Goal: Transaction & Acquisition: Purchase product/service

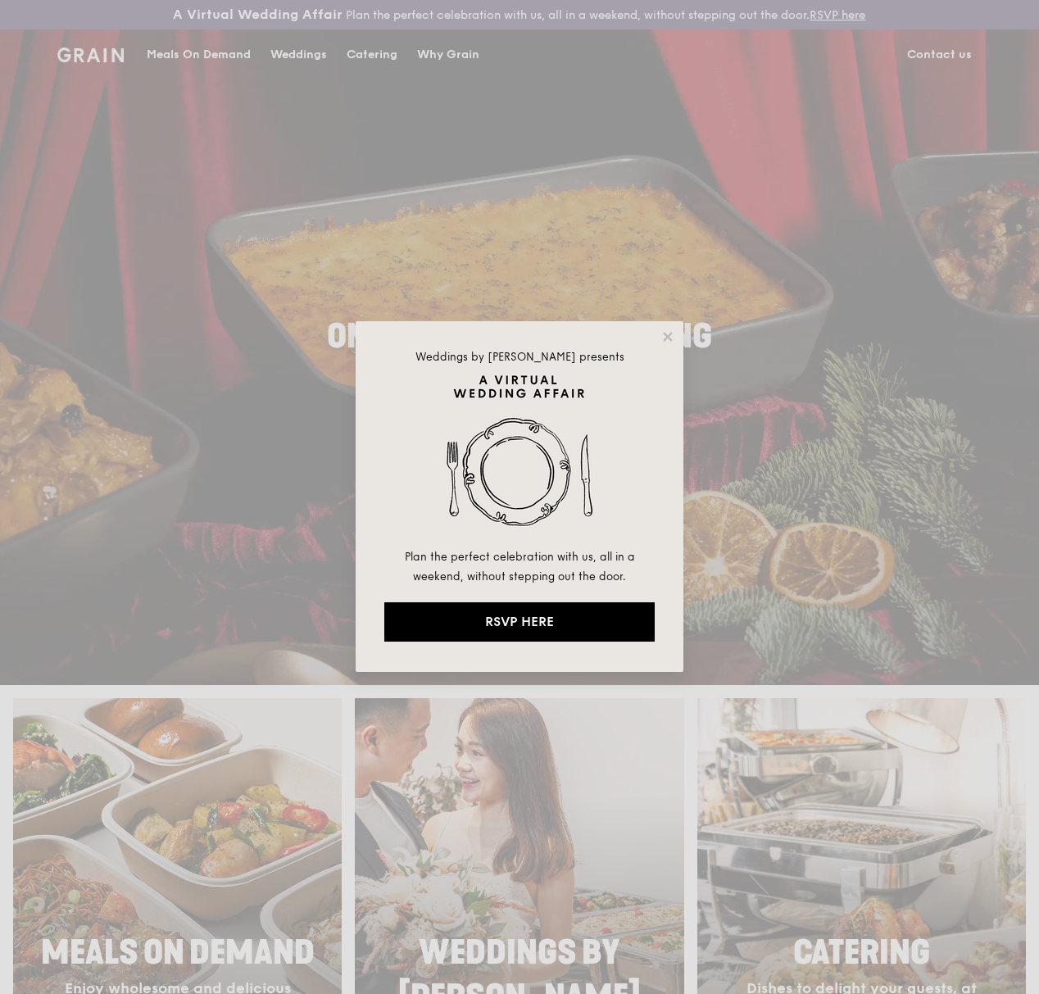
click at [666, 344] on div "Weddings by [PERSON_NAME] presents Plan the perfect celebration with us, all in…" at bounding box center [520, 496] width 328 height 351
click at [667, 342] on icon at bounding box center [667, 336] width 15 height 15
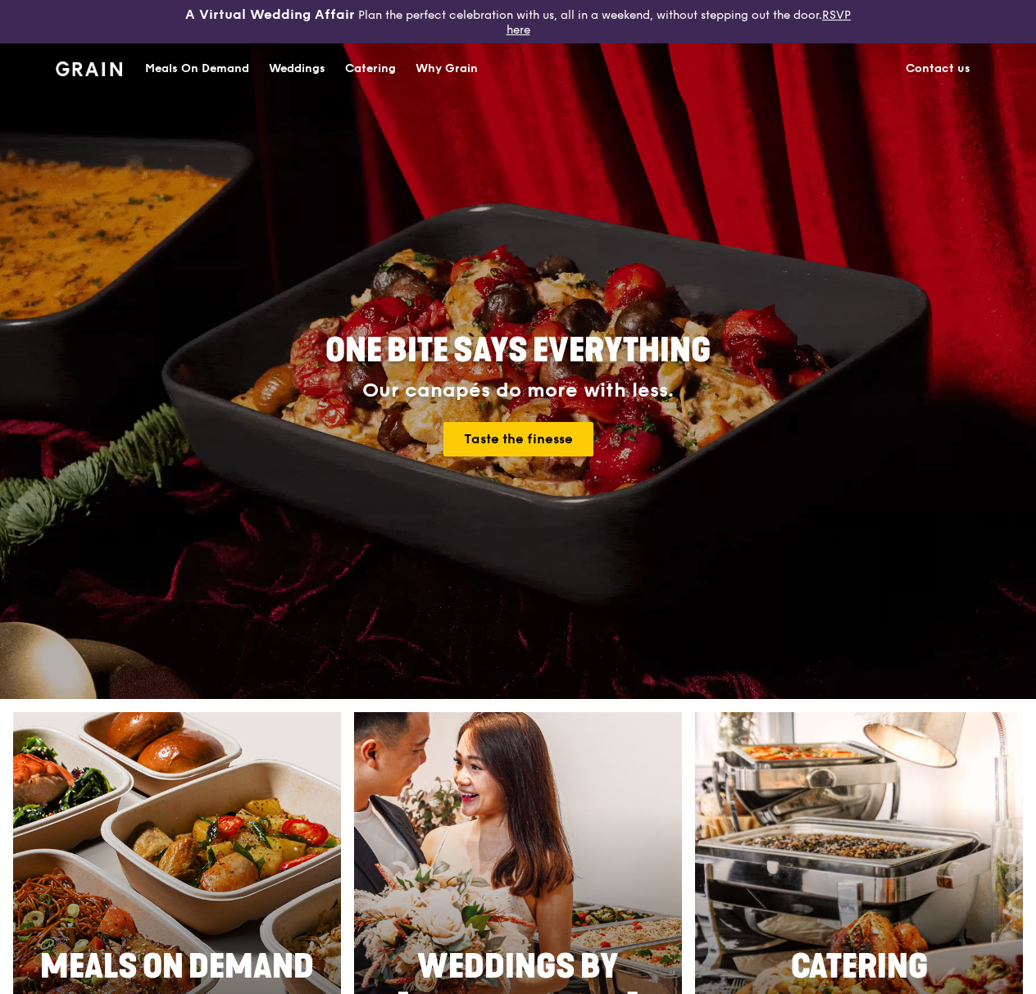
click at [360, 66] on div "Catering" at bounding box center [370, 68] width 51 height 49
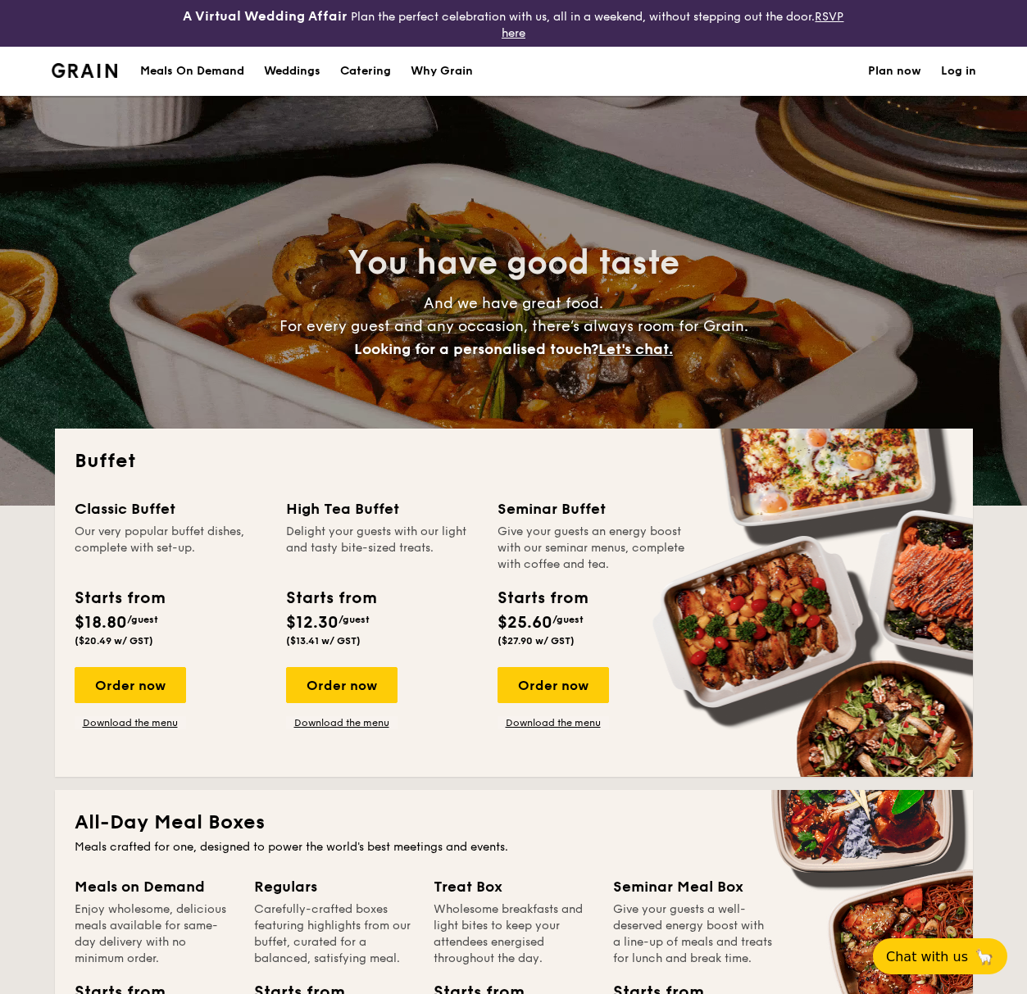
select select
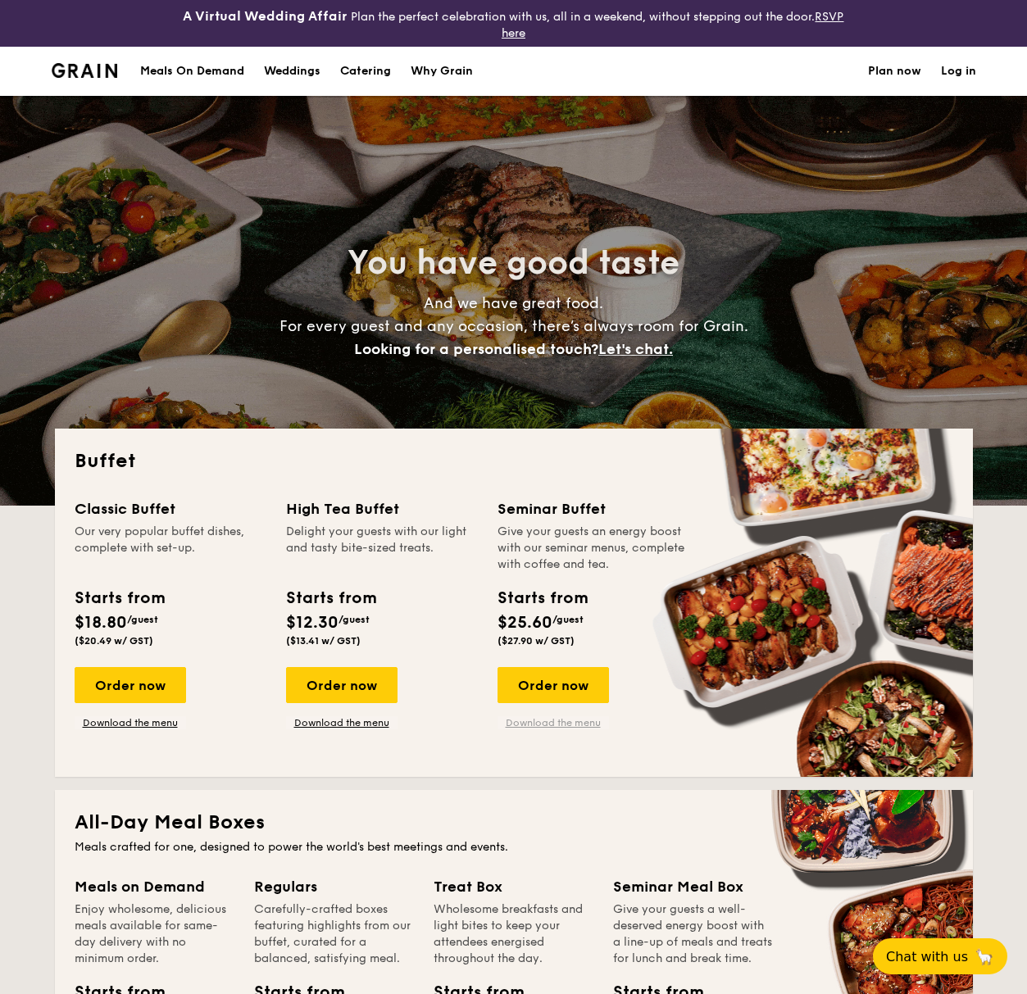
click at [524, 723] on link "Download the menu" at bounding box center [552, 722] width 111 height 13
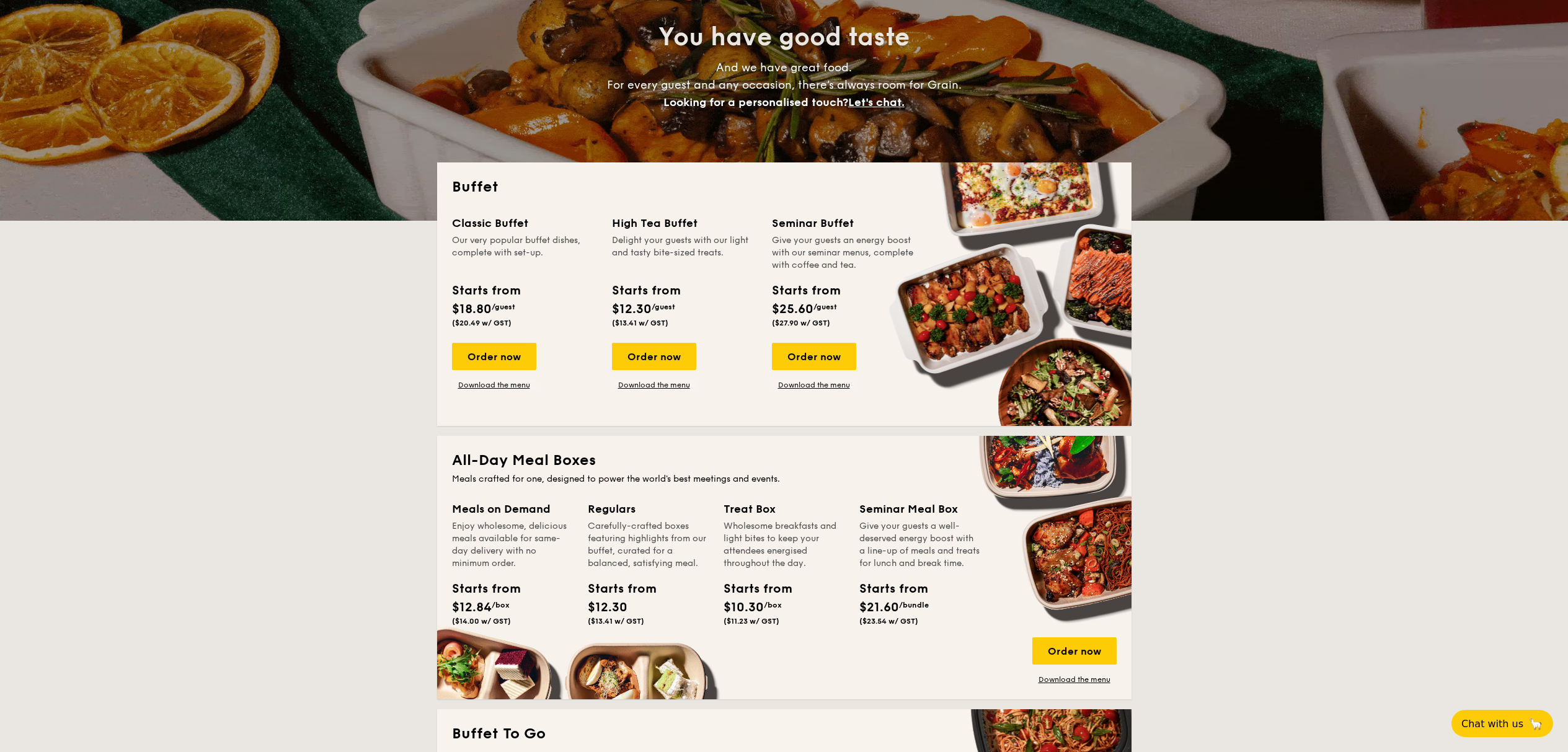
scroll to position [174, 0]
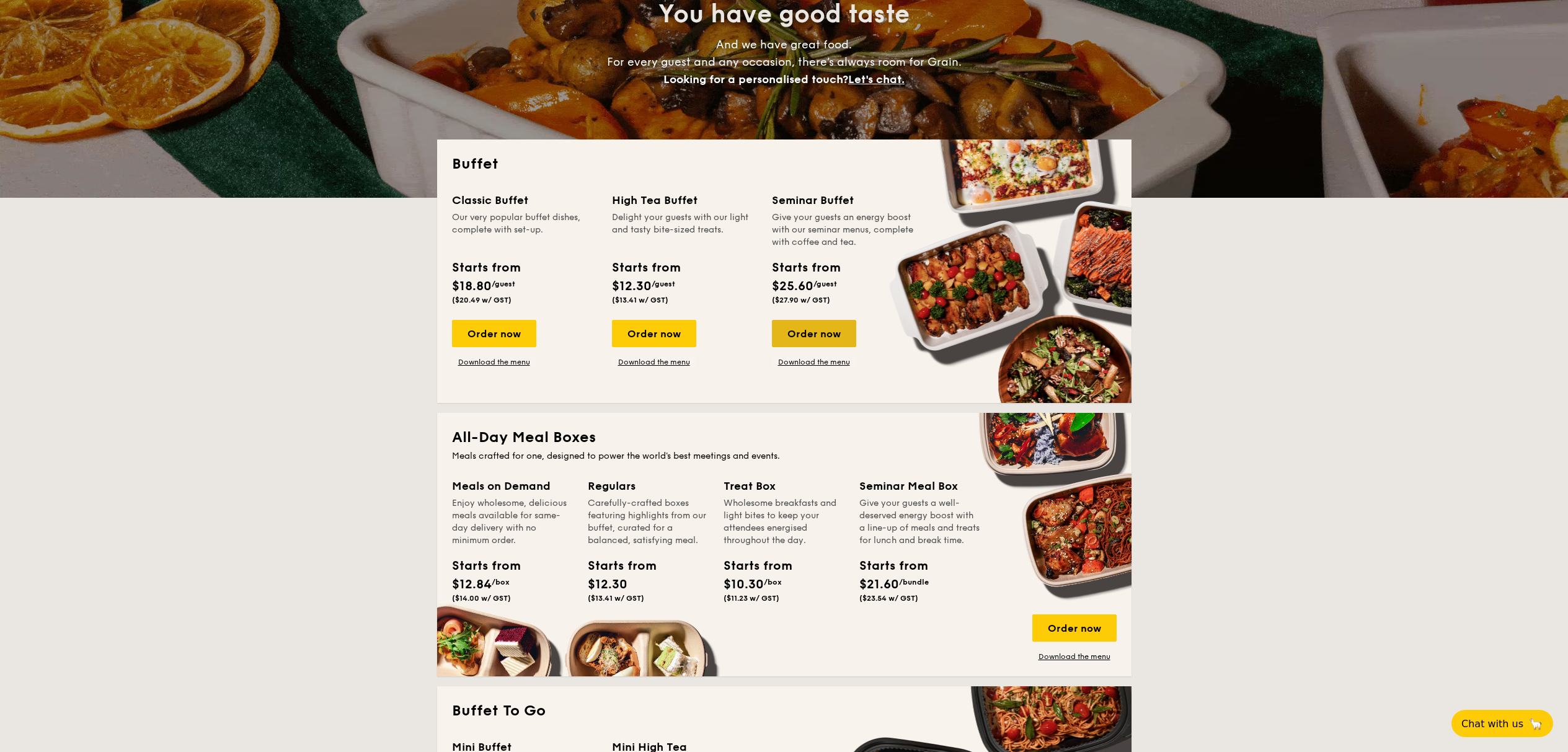
click at [776, 342] on div "Order now" at bounding box center [814, 334] width 84 height 27
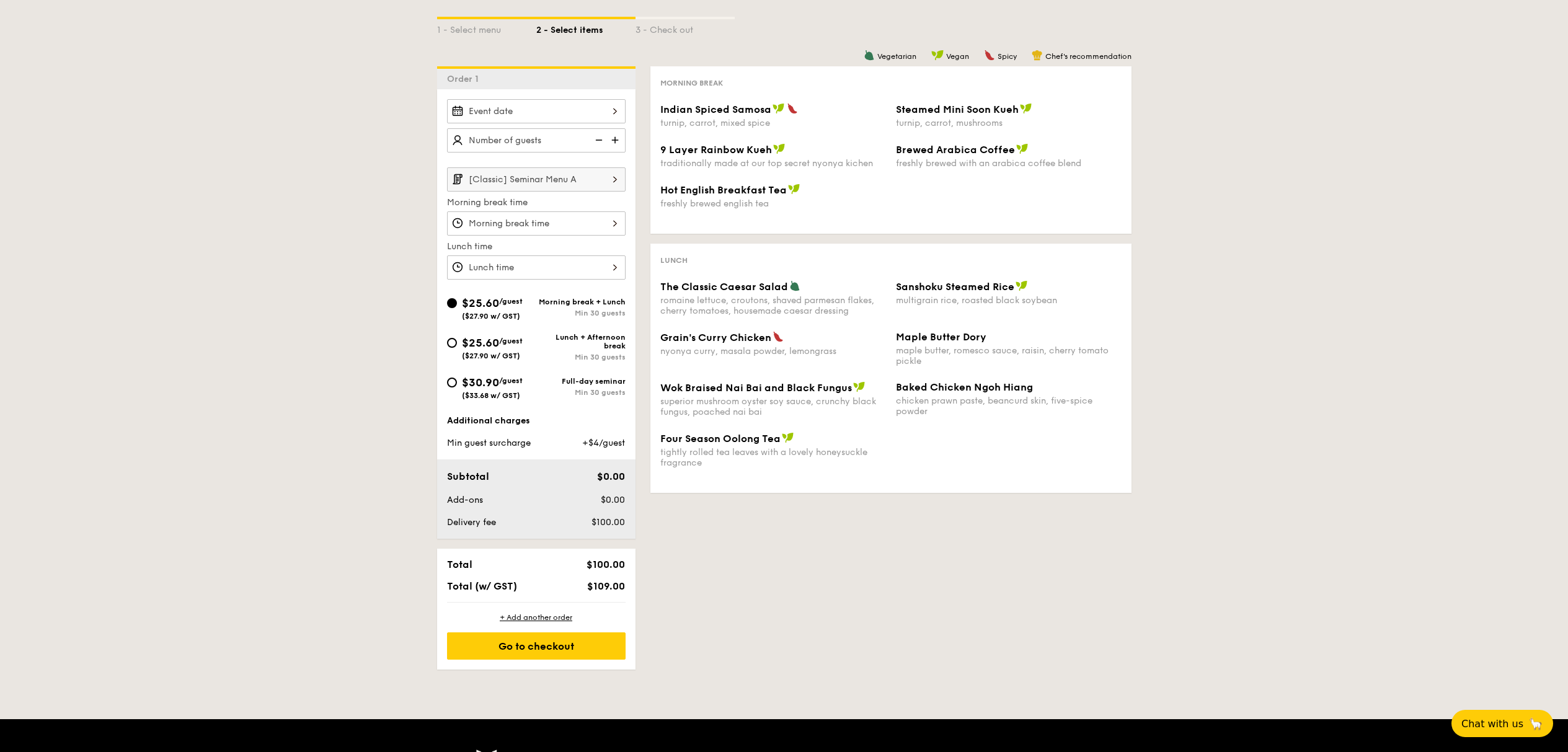
scroll to position [253, 0]
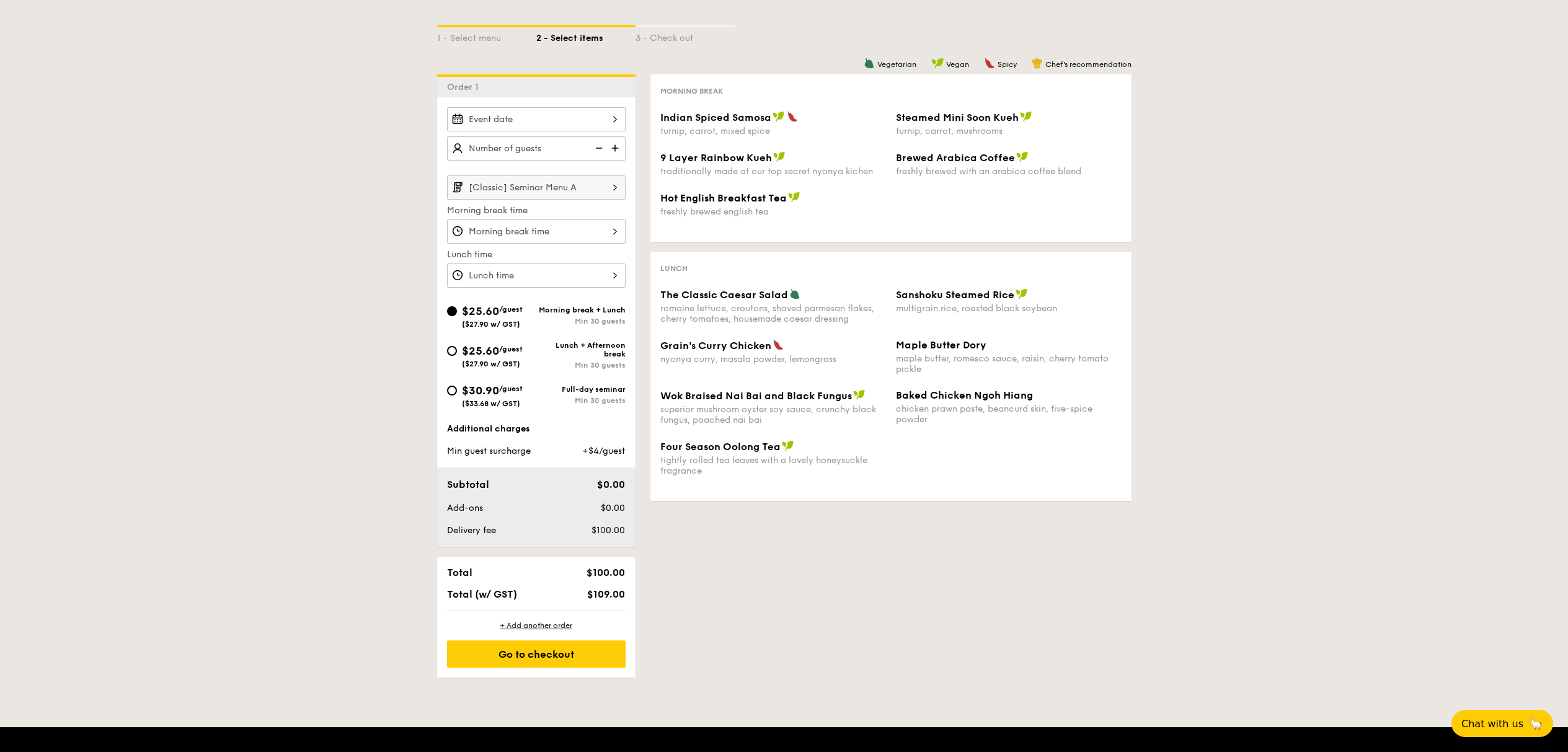
scroll to position [199, 0]
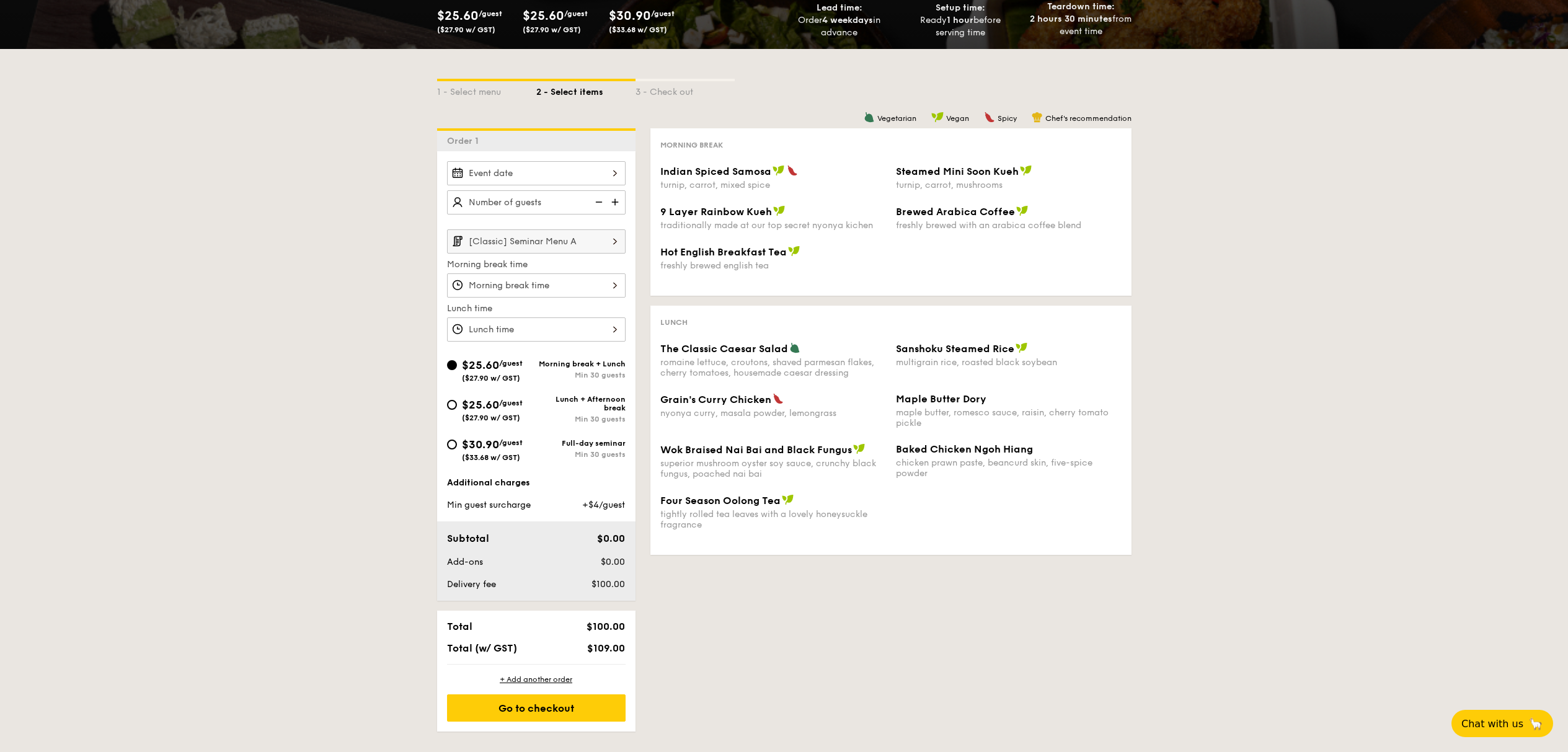
select select
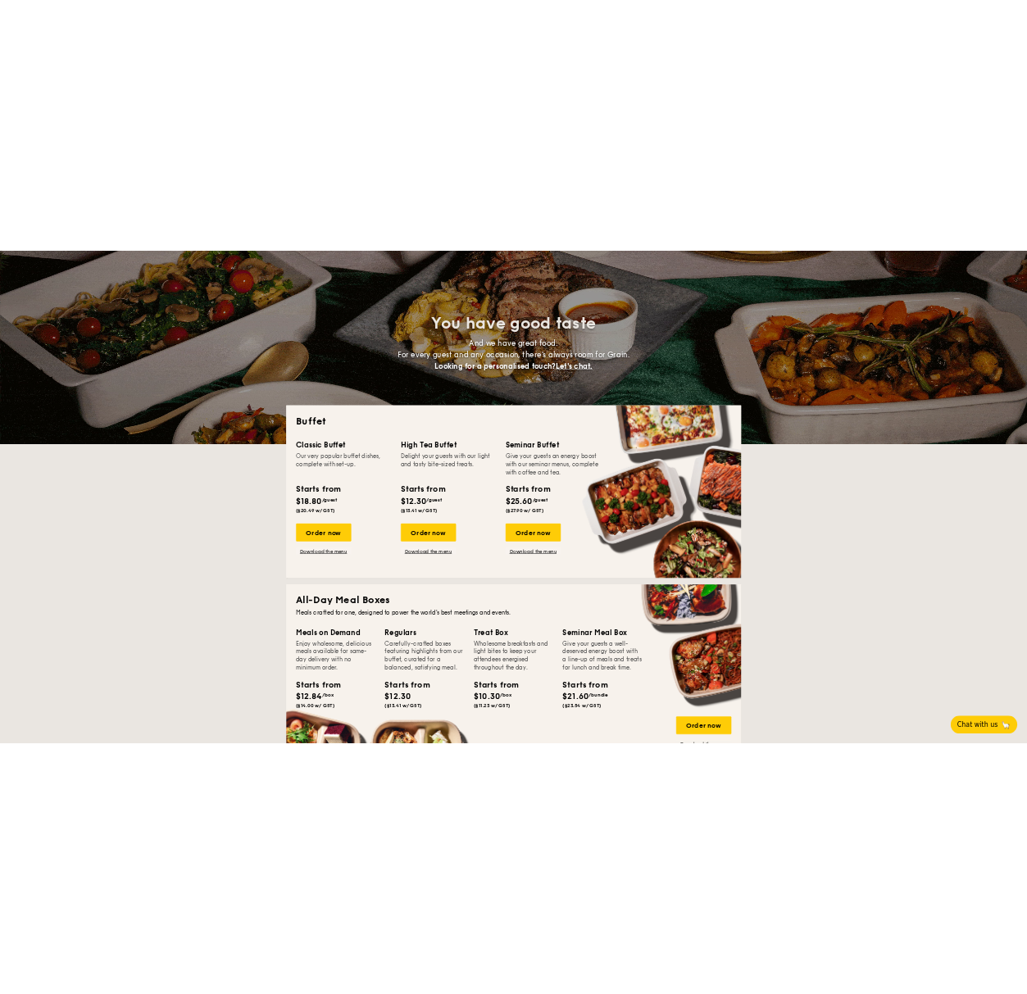
scroll to position [0, 0]
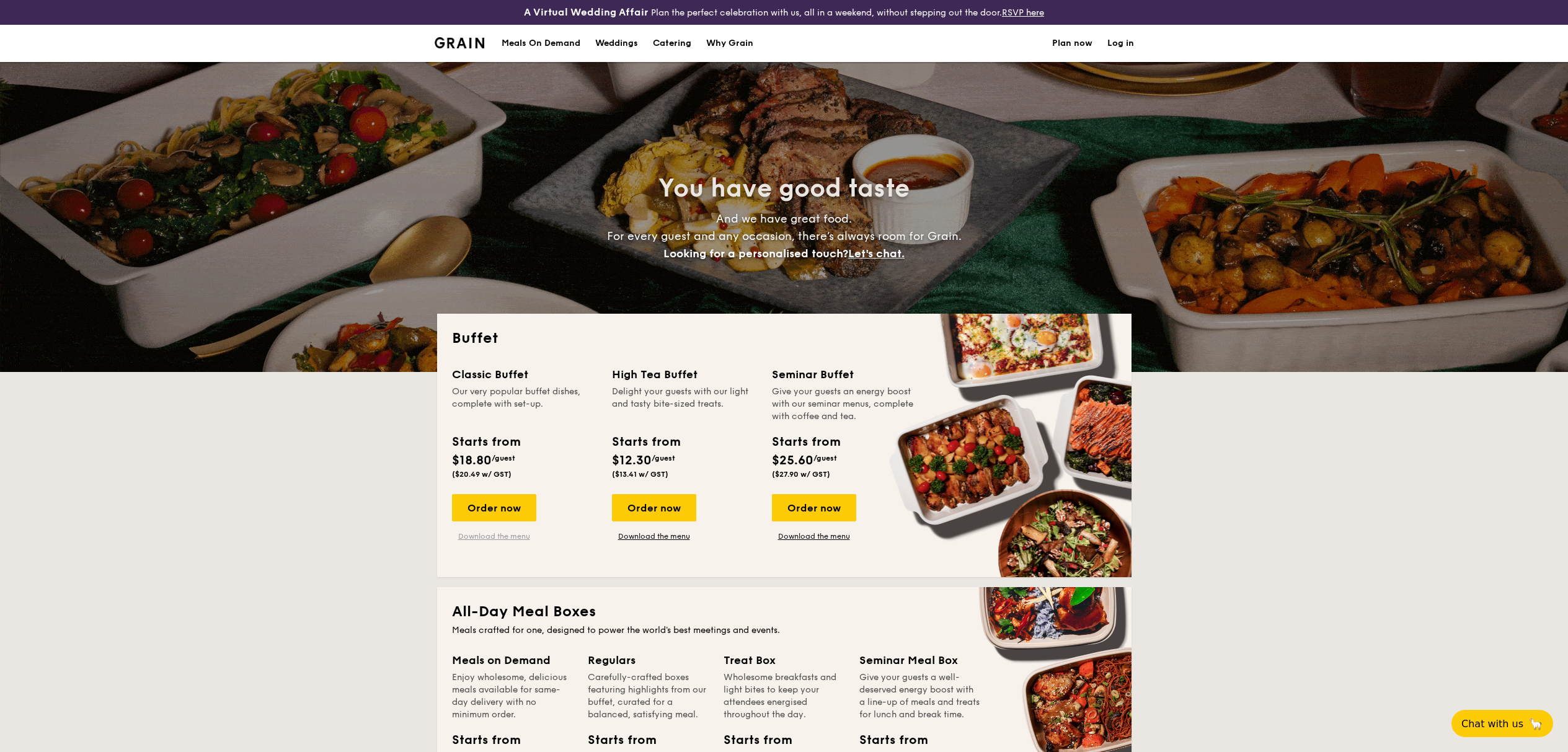
click at [494, 539] on link "Download the menu" at bounding box center [493, 536] width 84 height 10
